Goal: Communication & Community: Participate in discussion

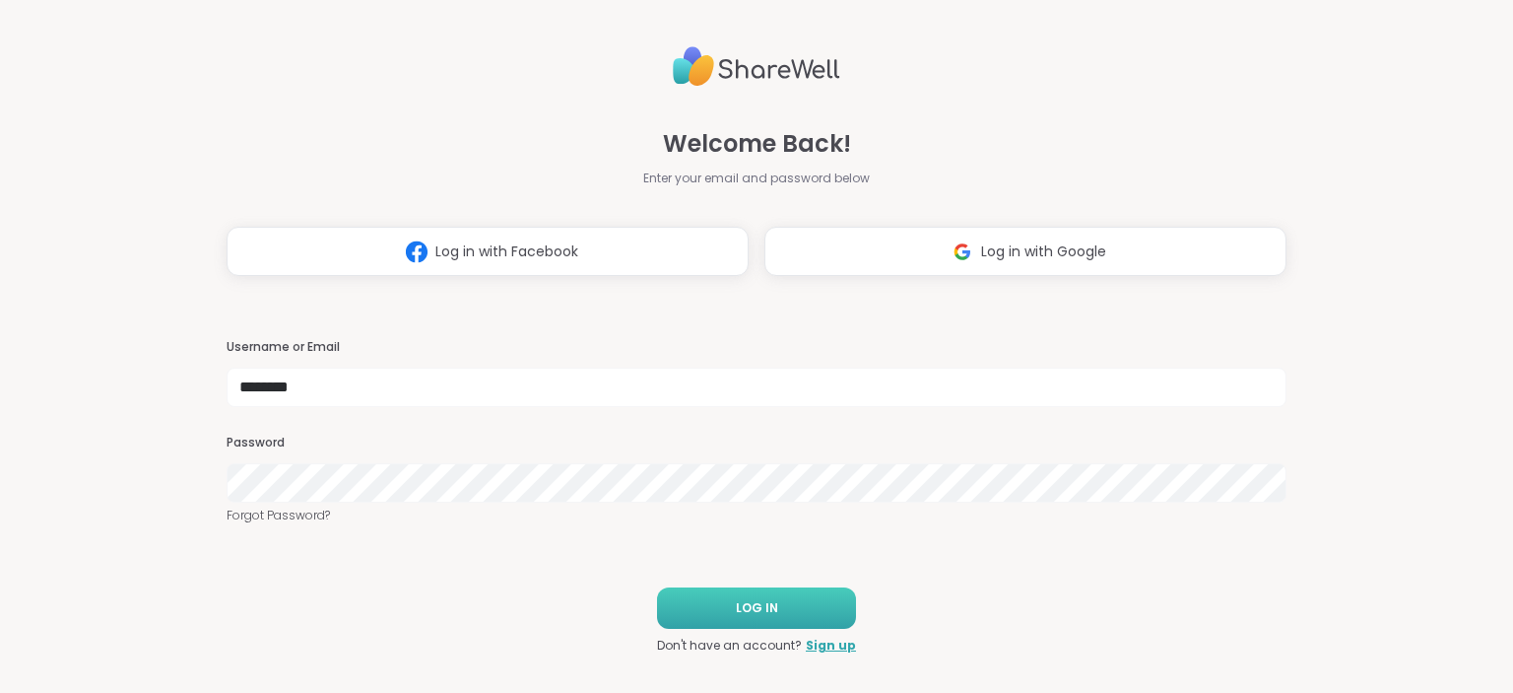
click at [812, 608] on button "LOG IN" at bounding box center [756, 607] width 199 height 41
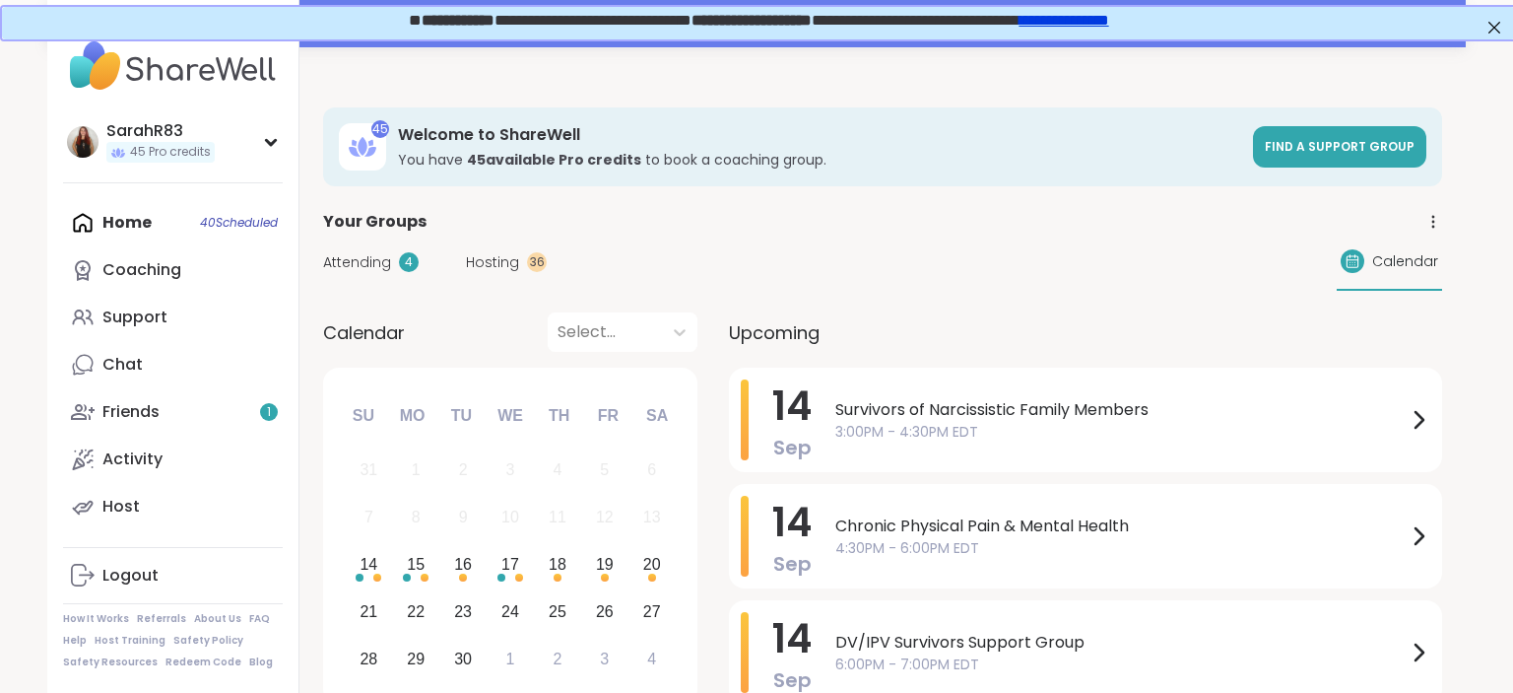
click at [933, 420] on span "Survivors of Narcissistic Family Members" at bounding box center [1120, 410] width 571 height 24
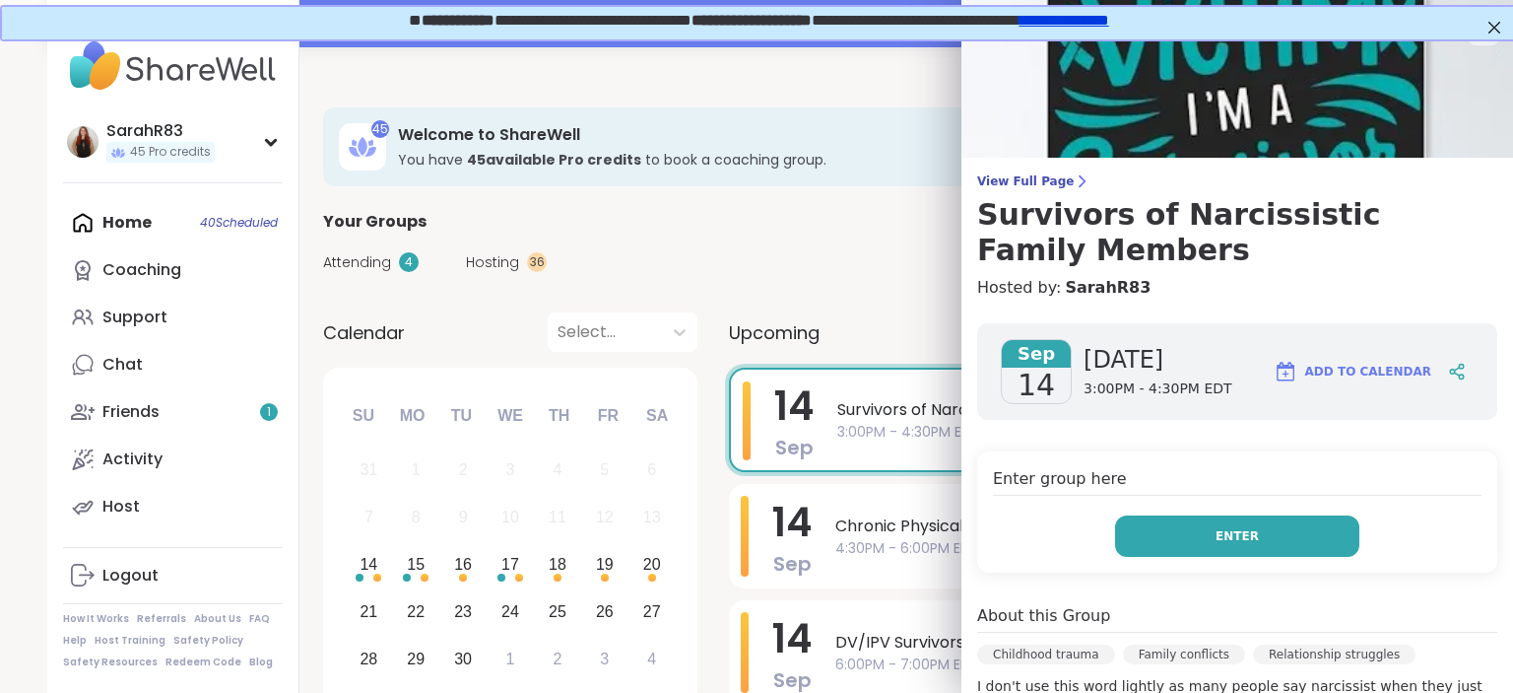
click at [1236, 536] on span "Enter" at bounding box center [1237, 536] width 43 height 18
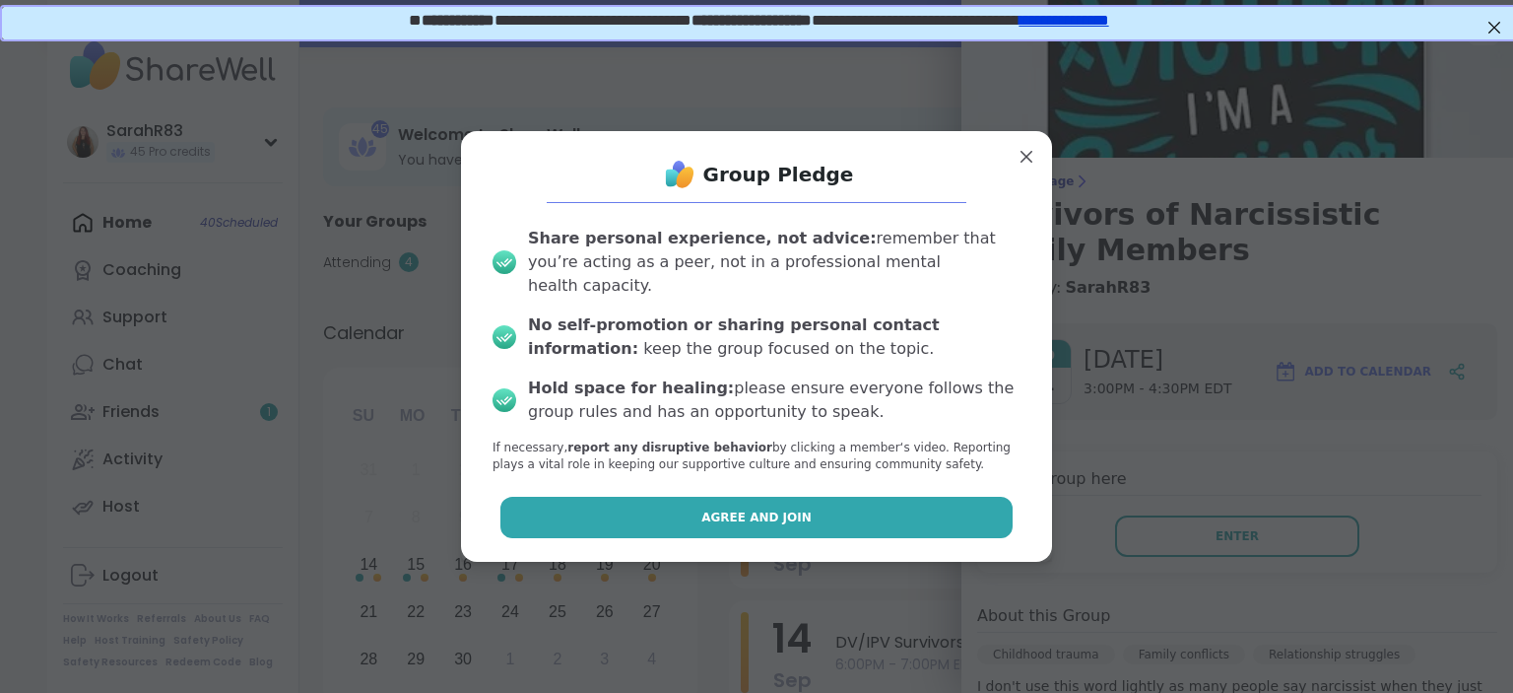
click at [877, 503] on button "Agree and Join" at bounding box center [756, 517] width 513 height 41
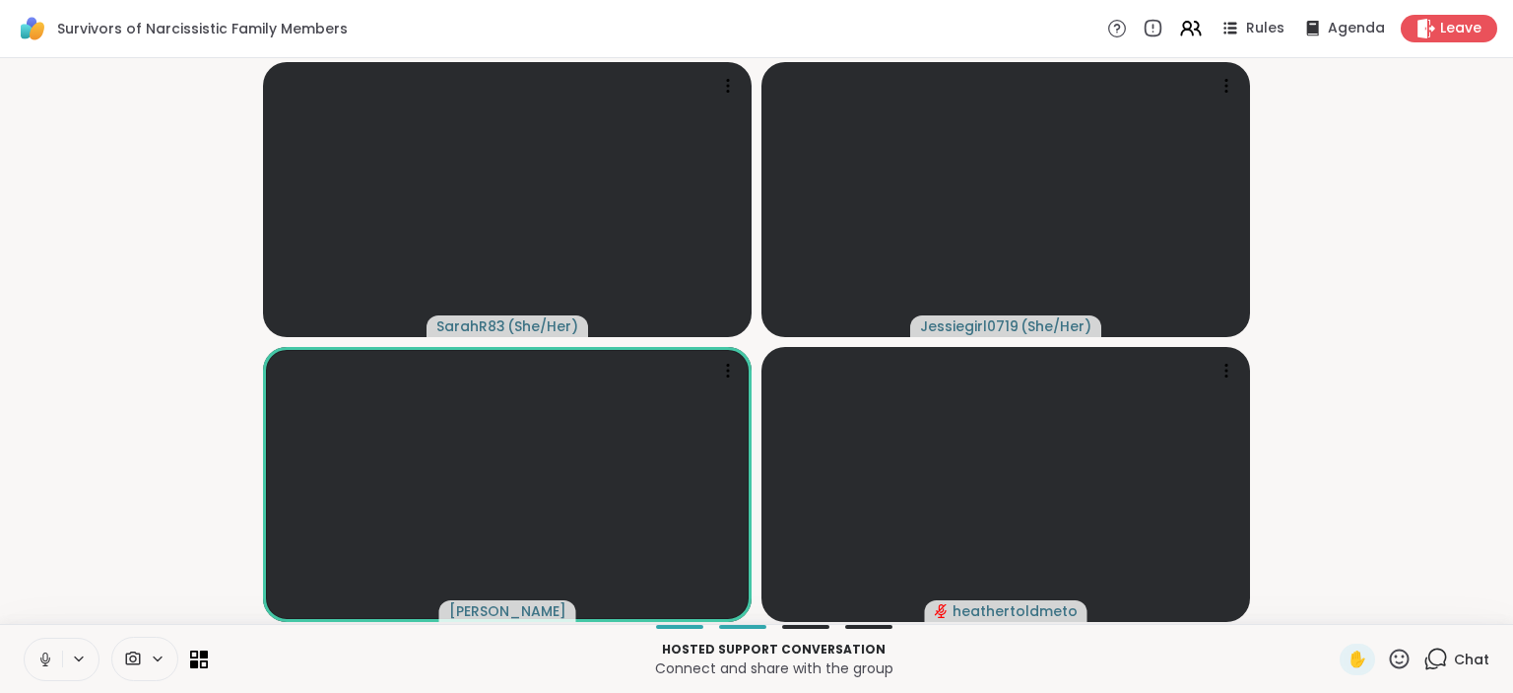
click at [47, 666] on icon at bounding box center [45, 659] width 18 height 18
click at [47, 656] on icon at bounding box center [45, 654] width 6 height 8
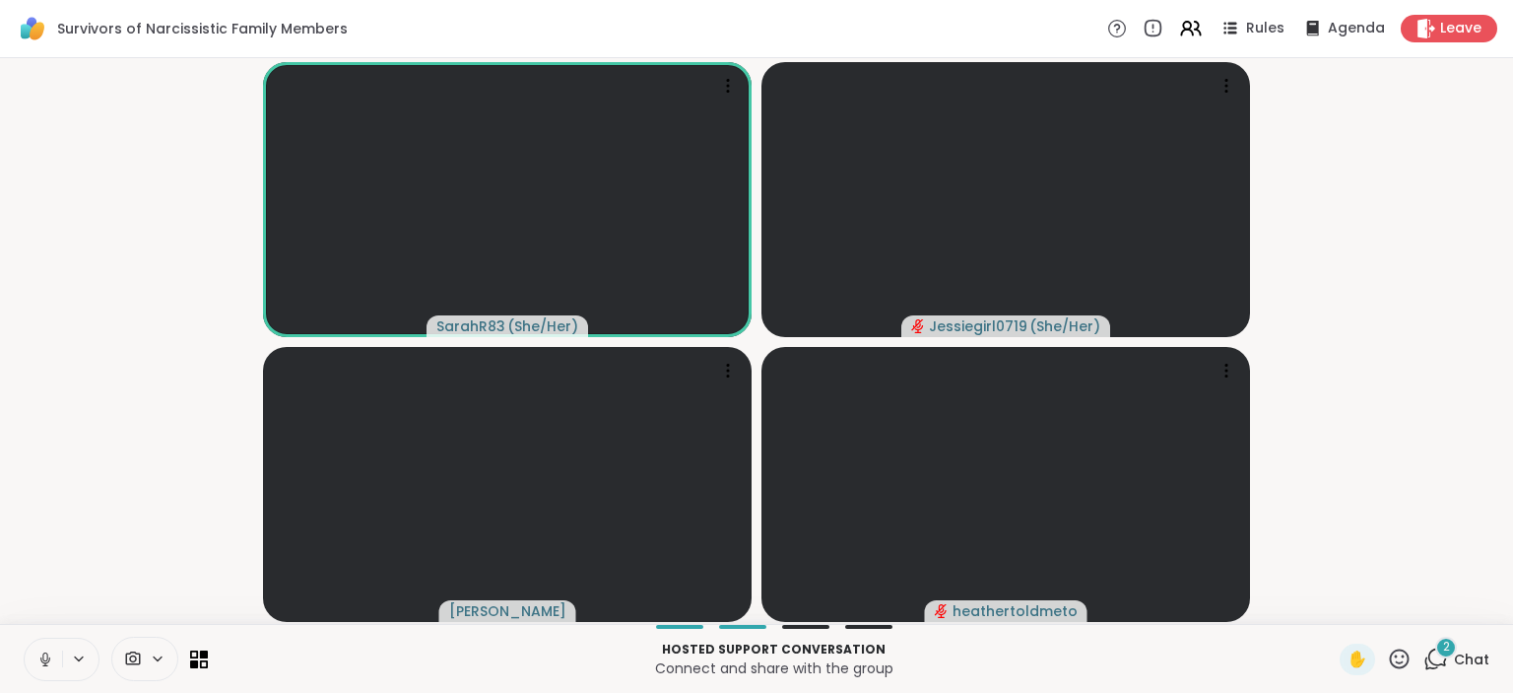
click at [1310, 215] on video-player-container "SarahR83 ( She/Her ) Jessiegirl0719 ( She/Her ) Jaime_H heathertoldmeto" at bounding box center [757, 341] width 1490 height 550
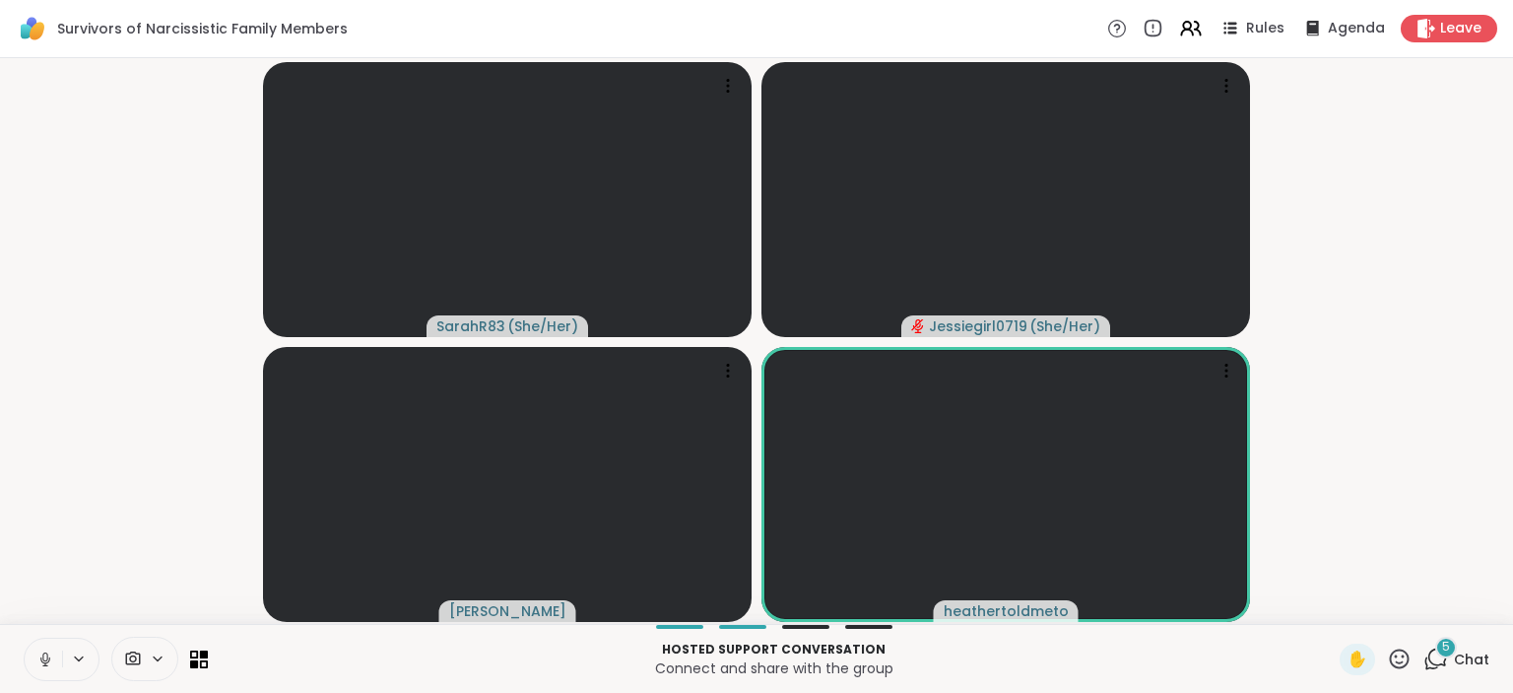
click at [1432, 660] on icon at bounding box center [1438, 657] width 19 height 18
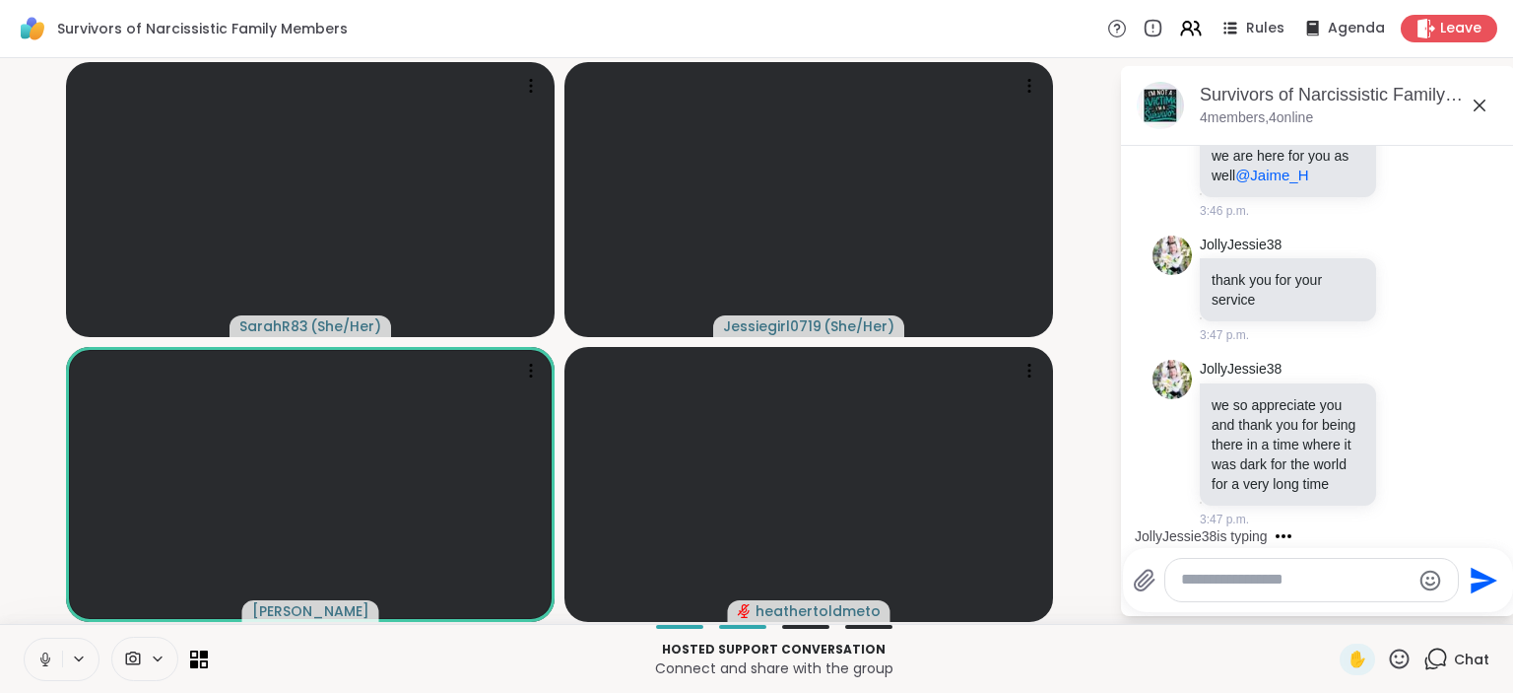
scroll to position [3385, 0]
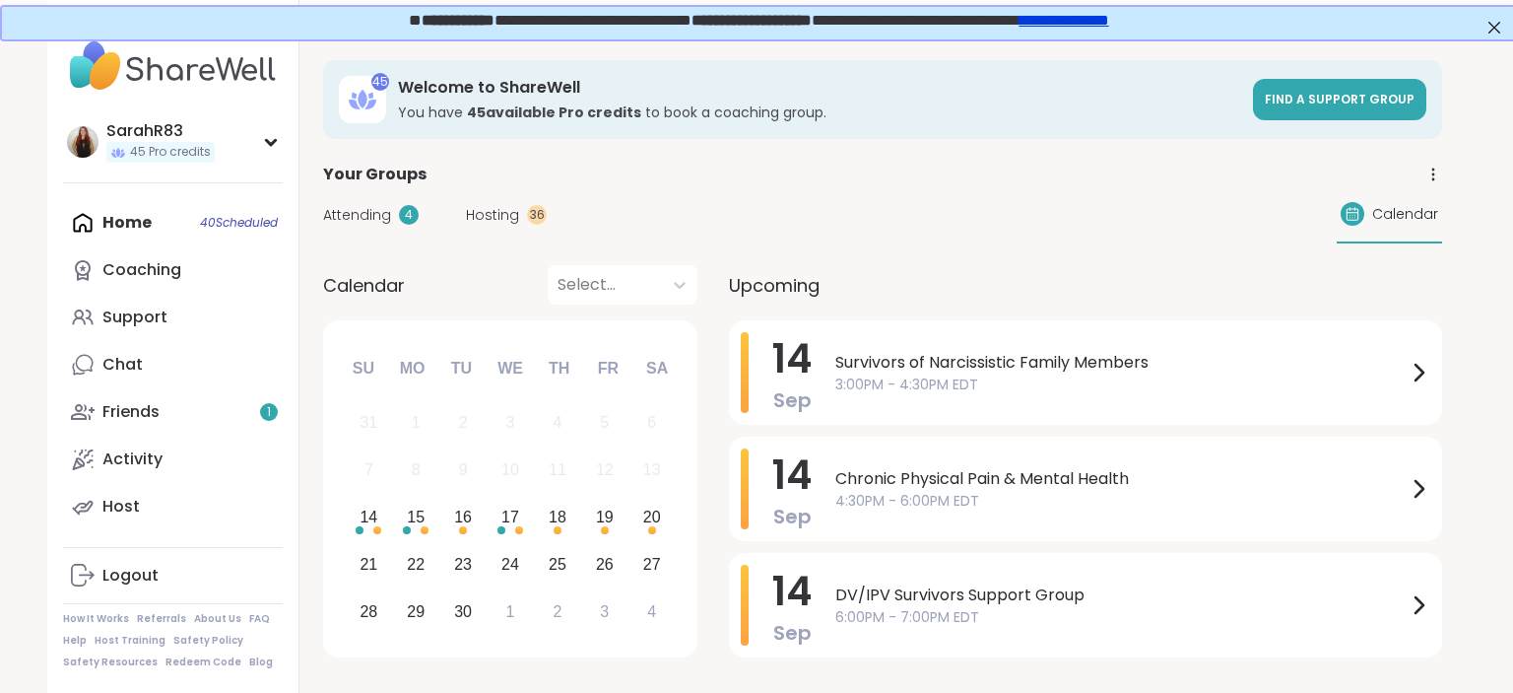
drag, startPoint x: 903, startPoint y: 259, endPoint x: 926, endPoint y: 283, distance: 32.7
click at [235, 422] on link "Friends 1" at bounding box center [173, 411] width 220 height 47
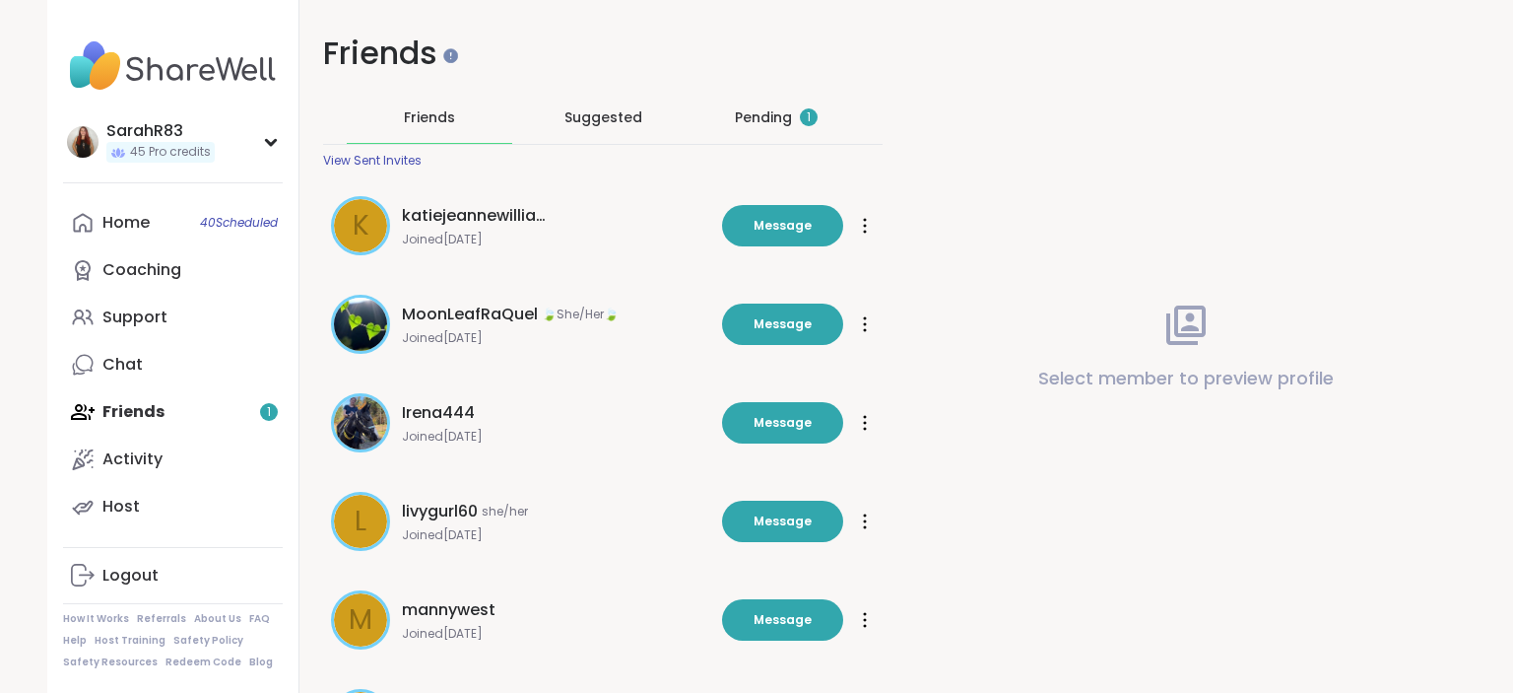
click at [752, 113] on div "Pending 1" at bounding box center [776, 117] width 83 height 20
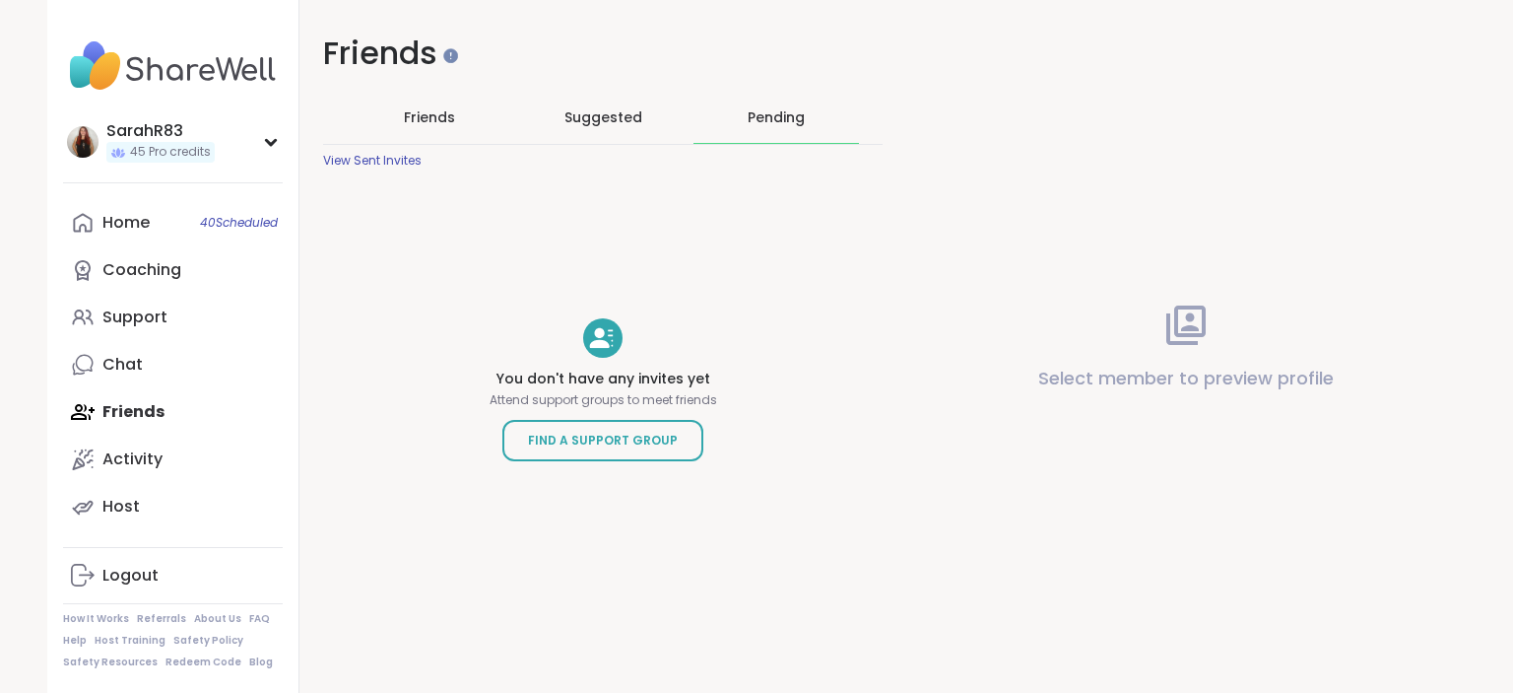
click at [752, 115] on div "Pending" at bounding box center [776, 117] width 57 height 20
click at [378, 166] on div "View Sent Invites" at bounding box center [372, 161] width 99 height 16
click at [227, 234] on link "Home 40 Scheduled" at bounding box center [173, 222] width 220 height 47
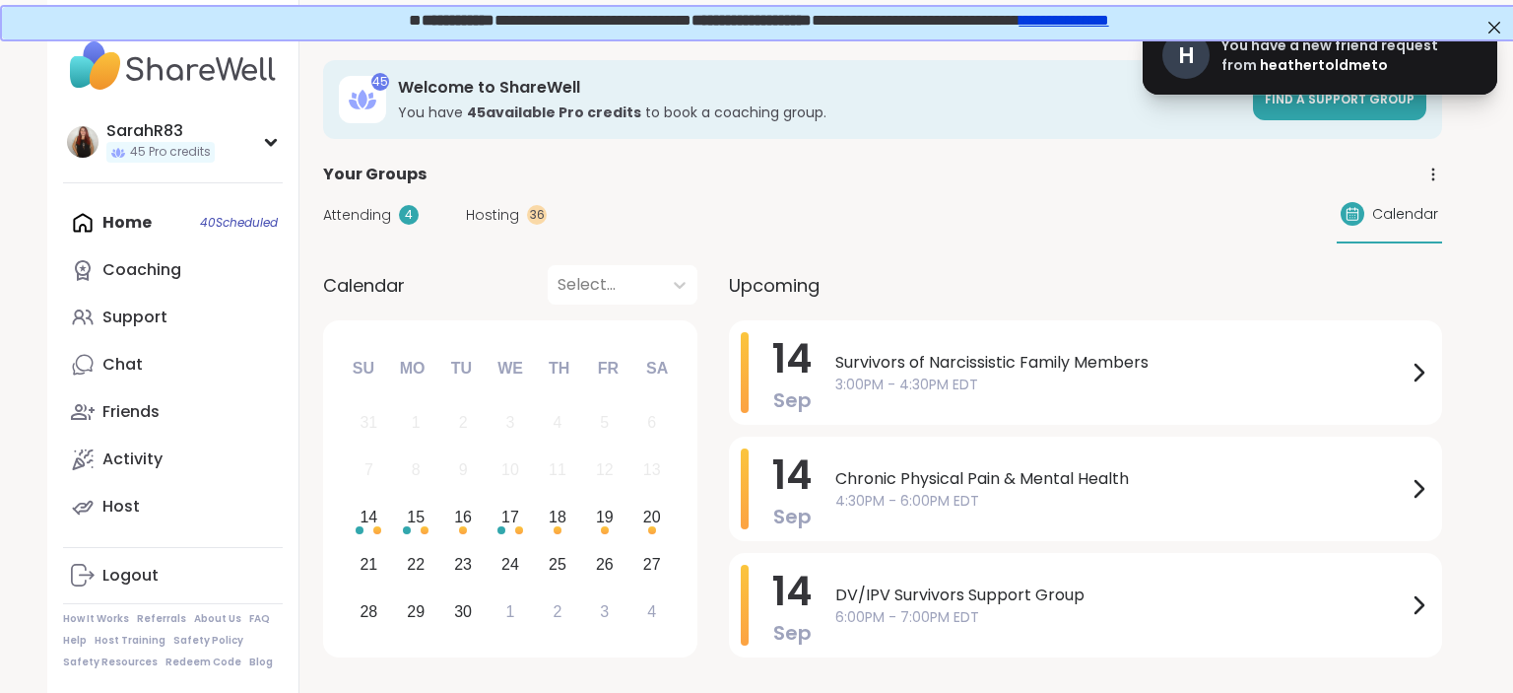
click at [1263, 50] on span "You have a new friend request from" at bounding box center [1330, 54] width 217 height 39
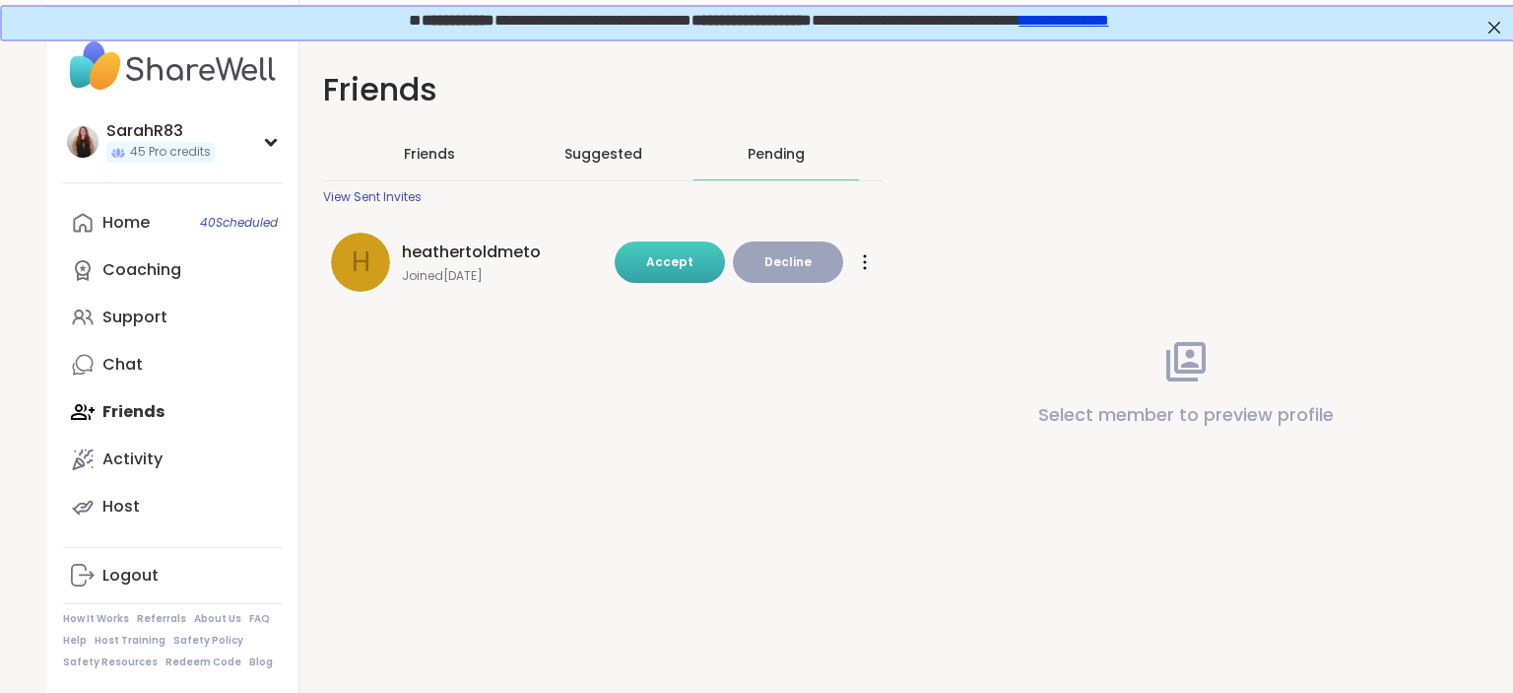
click at [671, 274] on button "Accept" at bounding box center [670, 261] width 110 height 41
